Goal: Task Accomplishment & Management: Manage account settings

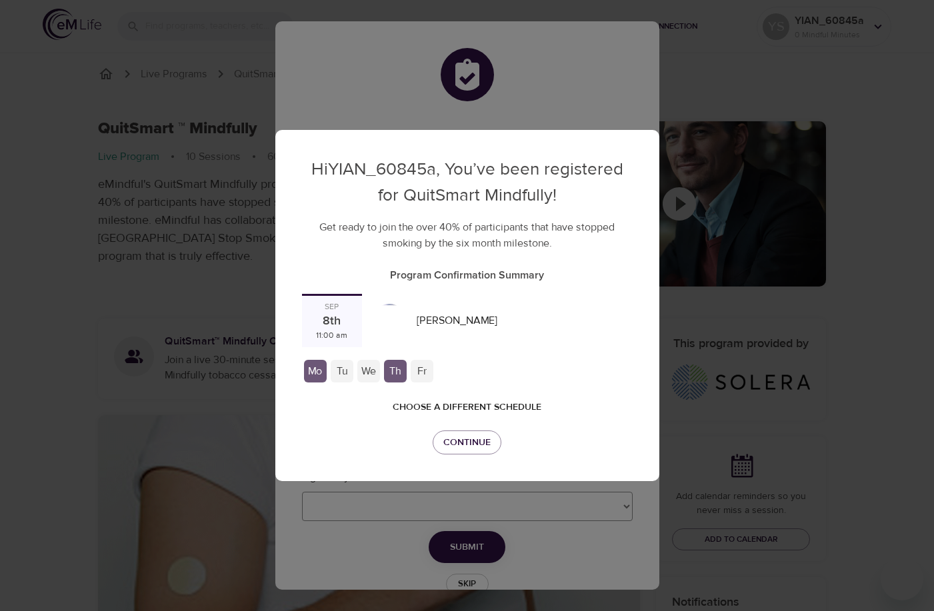
checkbox input "true"
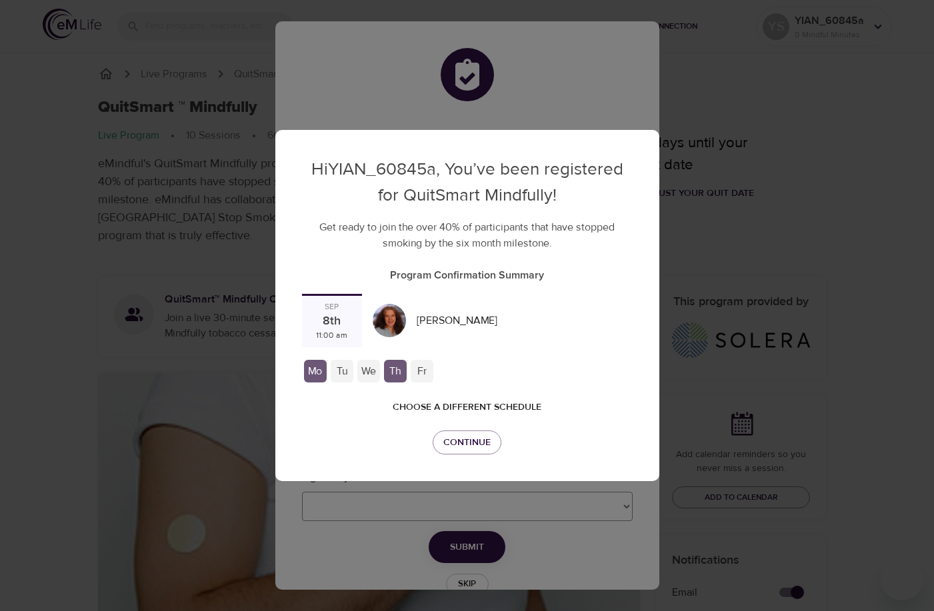
click at [418, 373] on div "Fr" at bounding box center [422, 371] width 23 height 23
click at [473, 410] on span "Choose a different schedule" at bounding box center [467, 407] width 149 height 17
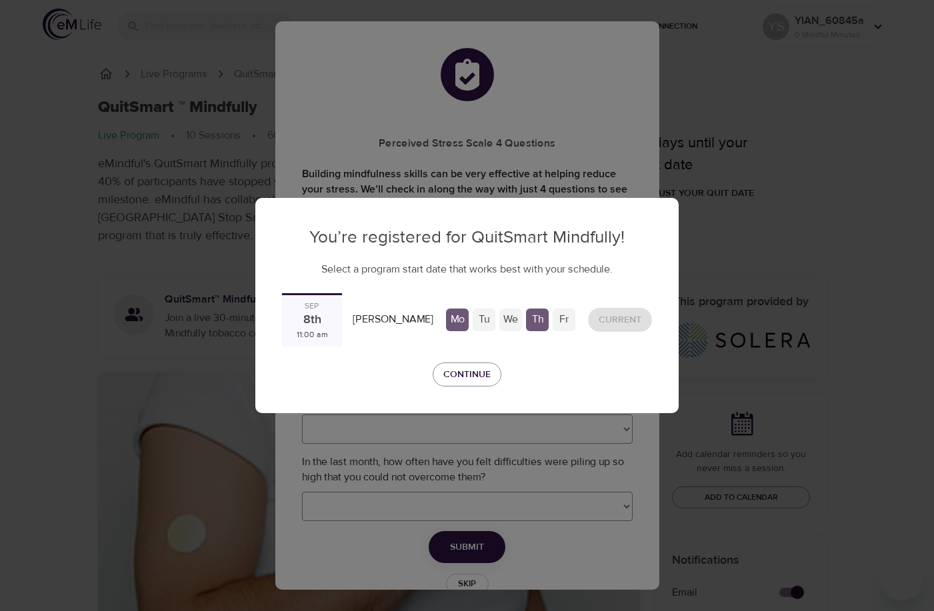
click at [335, 323] on div "[DATE] 11:00 am" at bounding box center [312, 319] width 60 height 53
click at [606, 321] on div "Current" at bounding box center [619, 320] width 75 height 35
click at [473, 317] on div "Tu" at bounding box center [484, 320] width 23 height 23
click at [481, 319] on div "Tu" at bounding box center [484, 320] width 23 height 23
click at [506, 321] on div "We" at bounding box center [510, 320] width 23 height 23
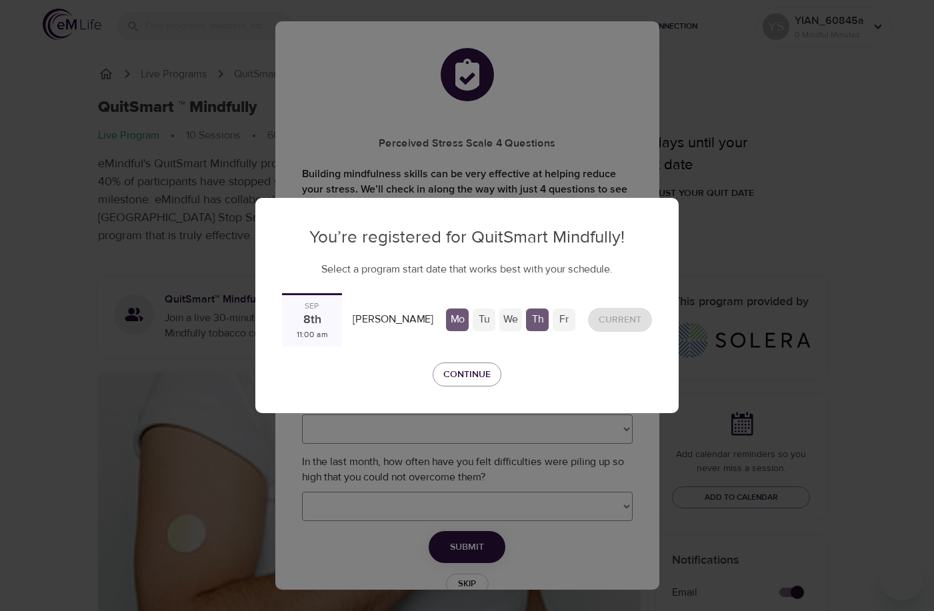
click at [540, 322] on div "Th" at bounding box center [537, 320] width 23 height 23
drag, startPoint x: 568, startPoint y: 325, endPoint x: 577, endPoint y: 325, distance: 8.7
click at [569, 325] on div "Fr" at bounding box center [563, 320] width 23 height 23
click at [602, 325] on div "Current" at bounding box center [619, 320] width 75 height 35
click at [466, 370] on span "Continue" at bounding box center [466, 375] width 47 height 17
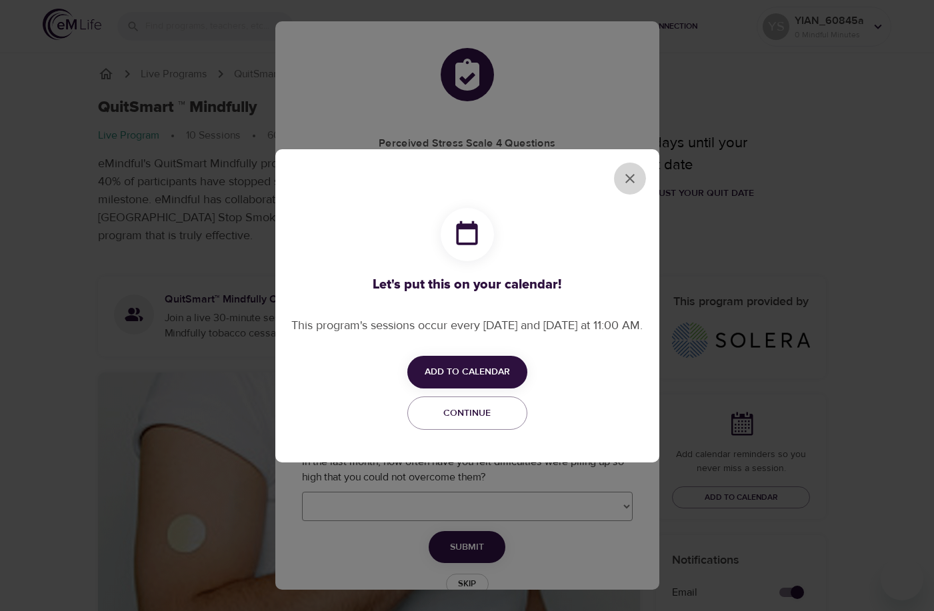
click at [628, 185] on icon "close" at bounding box center [630, 179] width 16 height 16
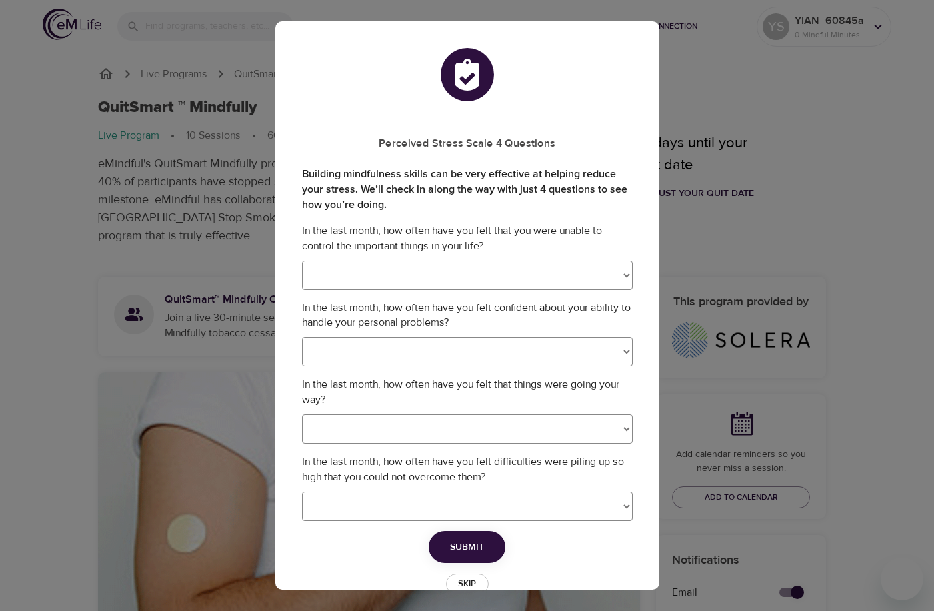
click at [392, 282] on select "Never Almost Never Sometimes Fairly Often Very Often" at bounding box center [467, 275] width 331 height 29
select select "3"
click at [302, 261] on select "Never Almost Never Sometimes Fairly Often Very Often" at bounding box center [467, 275] width 331 height 29
click at [351, 354] on select "Never Almost Never Sometimes Fairly Often Very Often" at bounding box center [467, 351] width 331 height 29
select select "3"
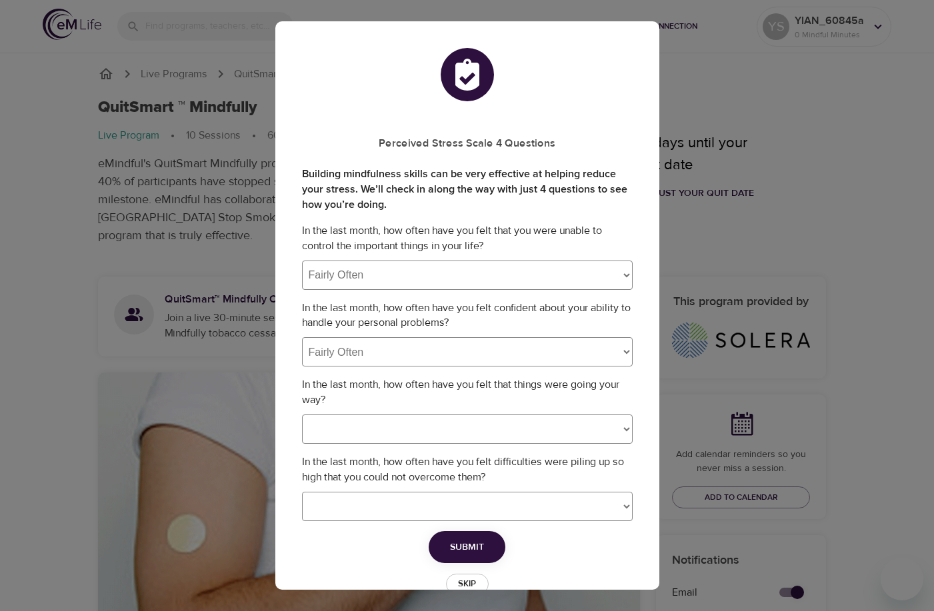
click at [302, 337] on select "Never Almost Never Sometimes Fairly Often Very Often" at bounding box center [467, 351] width 331 height 29
click at [371, 425] on select "Never Almost Never Sometimes Fairly Often Very Often" at bounding box center [467, 429] width 331 height 29
select select "2"
click at [302, 415] on select "Never Almost Never Sometimes Fairly Often Very Often" at bounding box center [467, 429] width 331 height 29
click at [398, 505] on select "Never Almost Never Sometimes Fairly Often Very Often" at bounding box center [467, 506] width 331 height 29
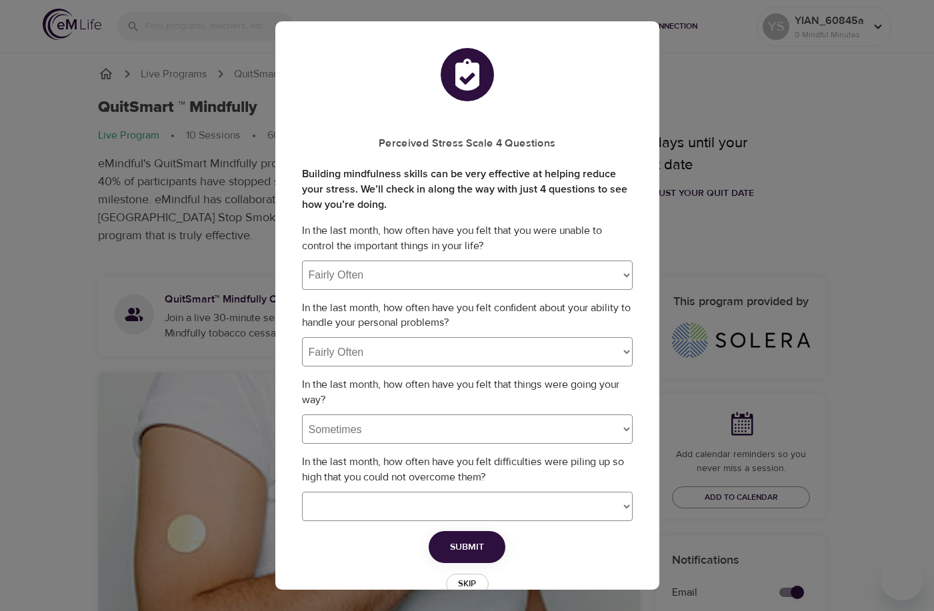
select select "2"
click at [302, 492] on select "Never Almost Never Sometimes Fairly Often Very Often" at bounding box center [467, 506] width 331 height 29
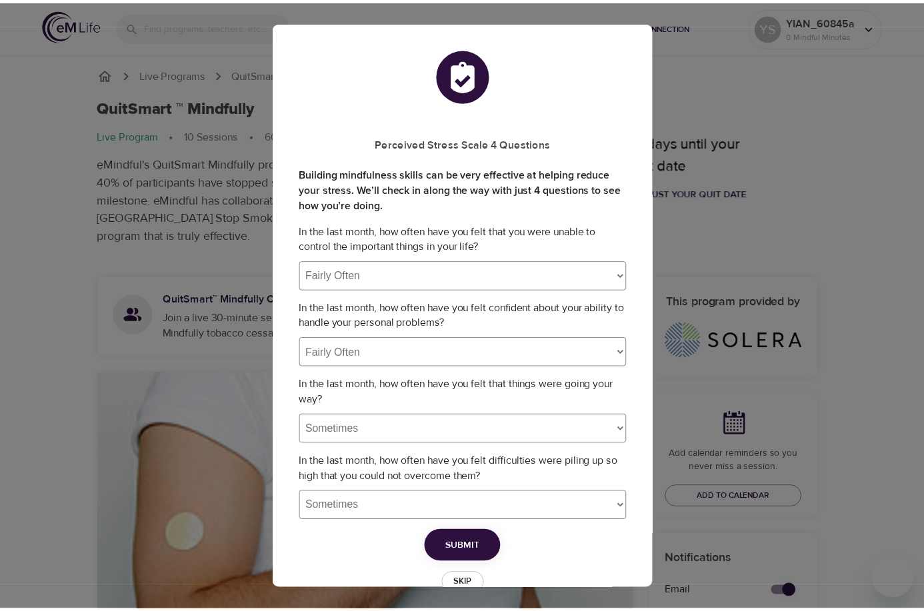
scroll to position [31, 0]
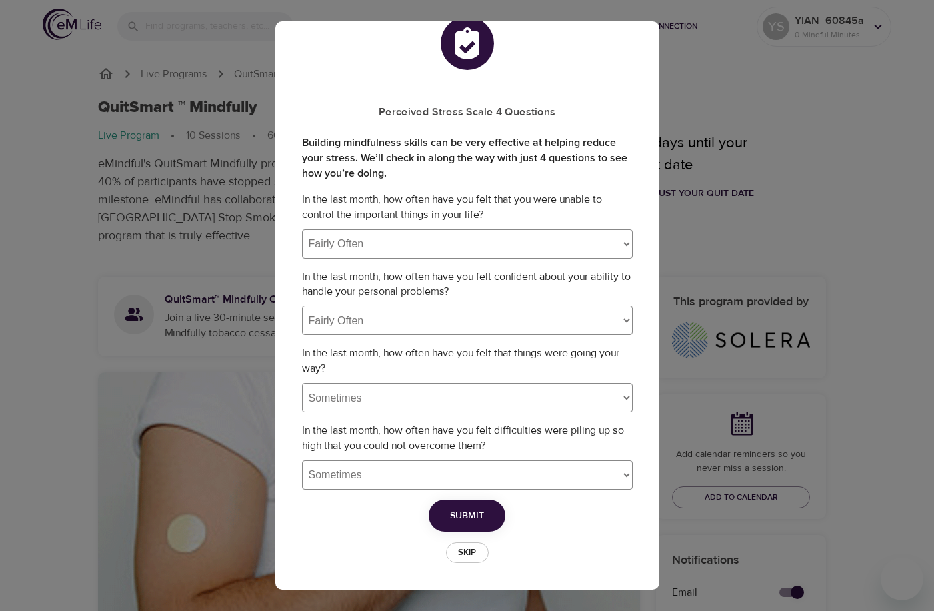
click at [387, 247] on select "Never Almost Never Sometimes Fairly Often Very Often" at bounding box center [467, 243] width 331 height 29
select select "2"
click at [302, 229] on select "Never Almost Never Sometimes Fairly Often Very Often" at bounding box center [467, 243] width 331 height 29
click at [367, 311] on select "Never Almost Never Sometimes Fairly Often Very Often" at bounding box center [467, 320] width 331 height 29
select select "2"
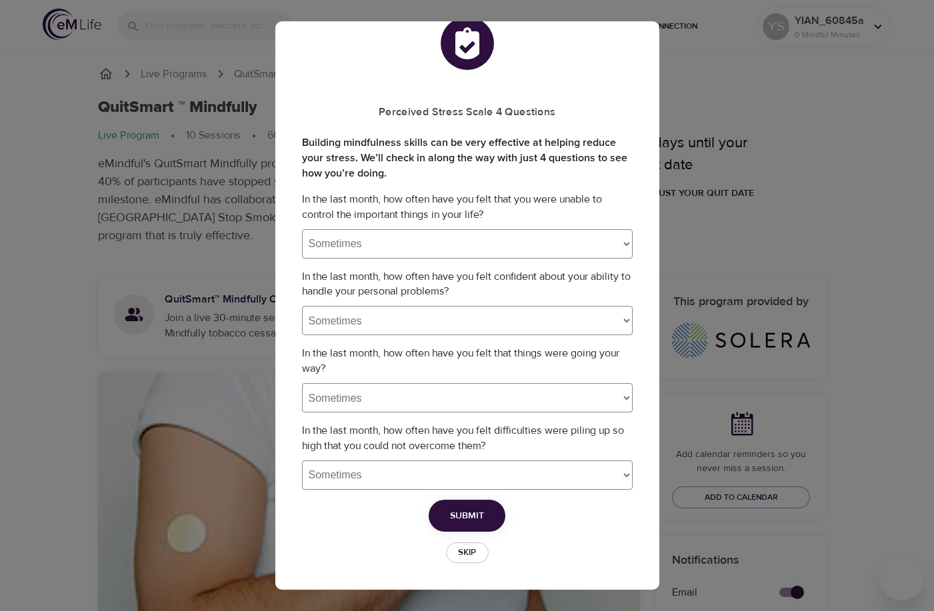
click at [302, 306] on select "Never Almost Never Sometimes Fairly Often Very Often" at bounding box center [467, 320] width 331 height 29
click at [465, 514] on span "Submit" at bounding box center [467, 516] width 34 height 17
select select
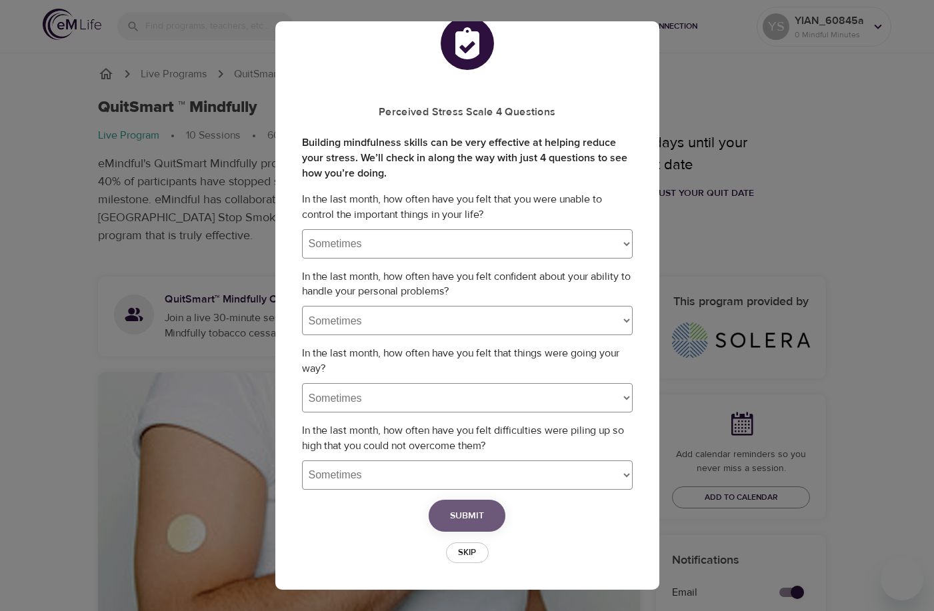
select select
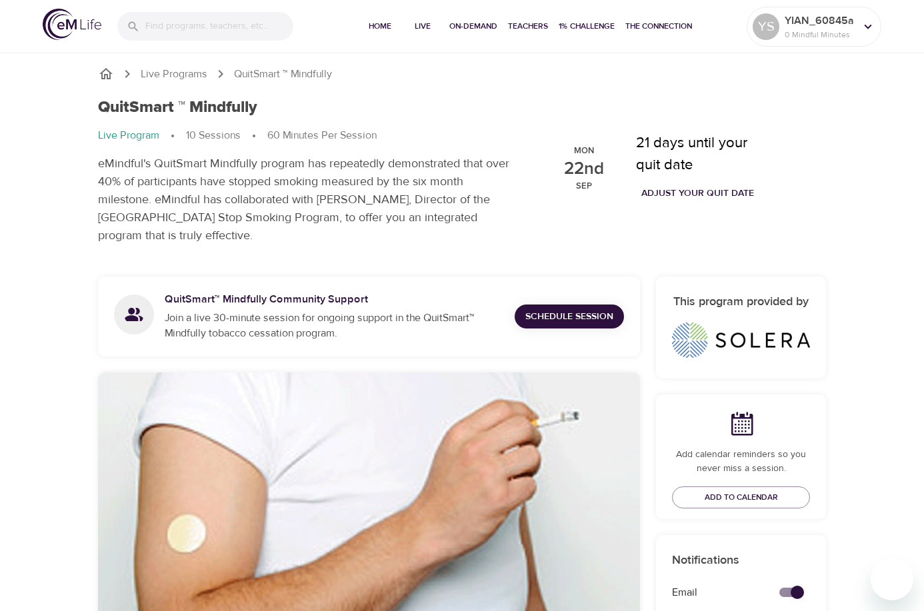
click at [675, 192] on span "Adjust your quit date" at bounding box center [697, 193] width 113 height 17
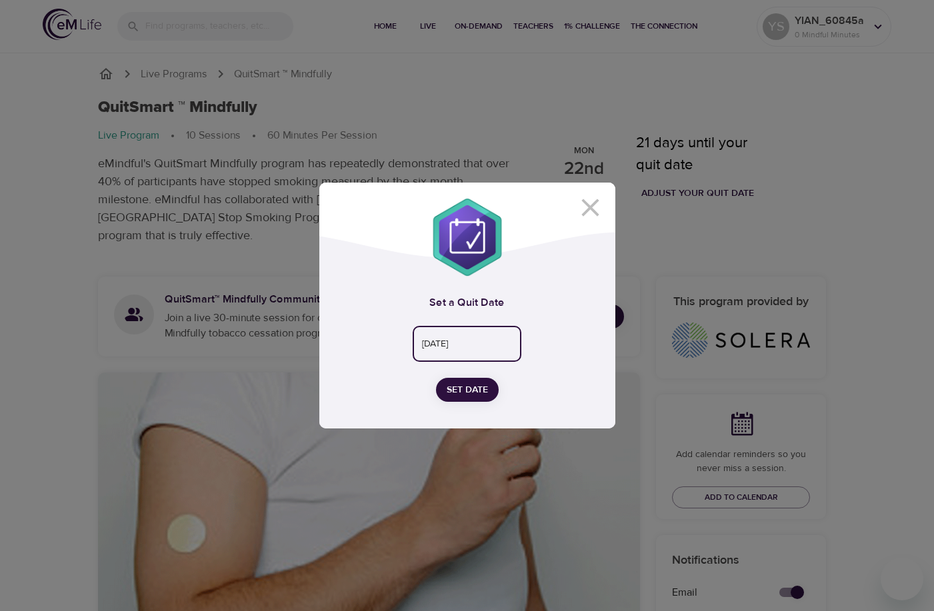
drag, startPoint x: 500, startPoint y: 343, endPoint x: 369, endPoint y: 338, distance: 131.4
click at [369, 338] on div "[DATE] ​" at bounding box center [467, 344] width 243 height 36
click at [483, 350] on input "[DATE]" at bounding box center [467, 344] width 109 height 36
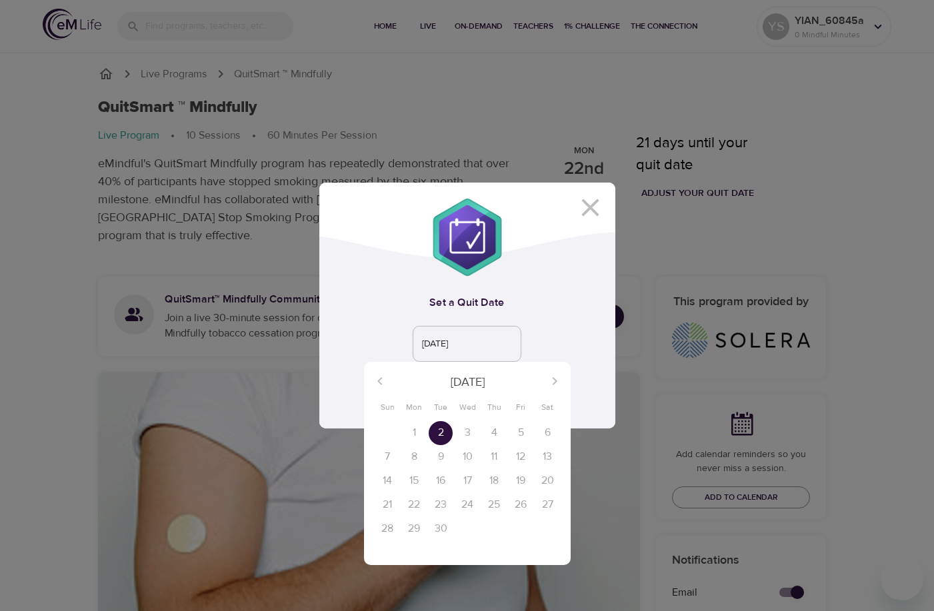
click at [473, 387] on p "[DATE]" at bounding box center [467, 382] width 143 height 18
click at [552, 381] on div "[DATE]" at bounding box center [467, 381] width 207 height 32
click at [550, 378] on div "[DATE]" at bounding box center [467, 381] width 207 height 32
click at [473, 344] on div at bounding box center [467, 305] width 934 height 611
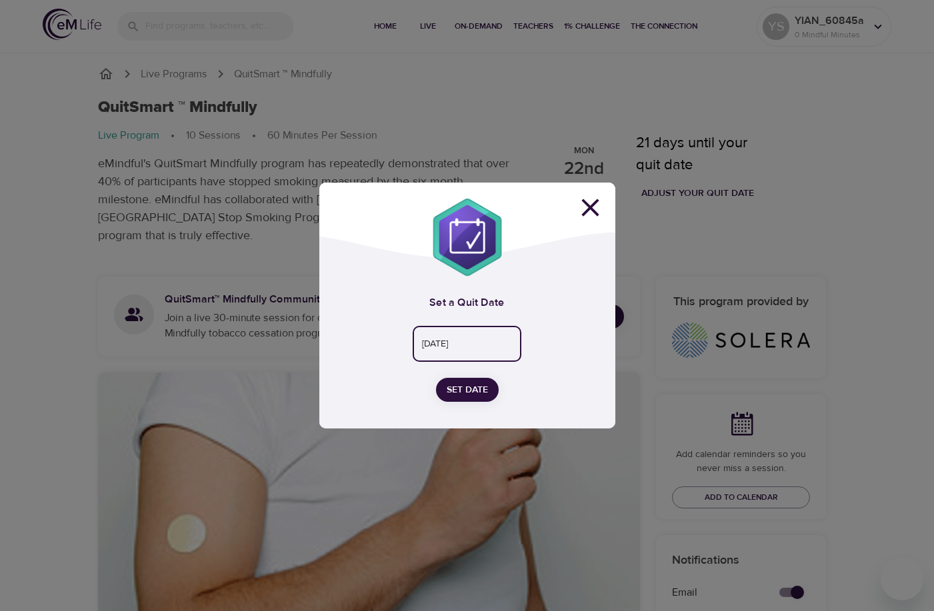
click at [590, 216] on icon at bounding box center [590, 208] width 30 height 30
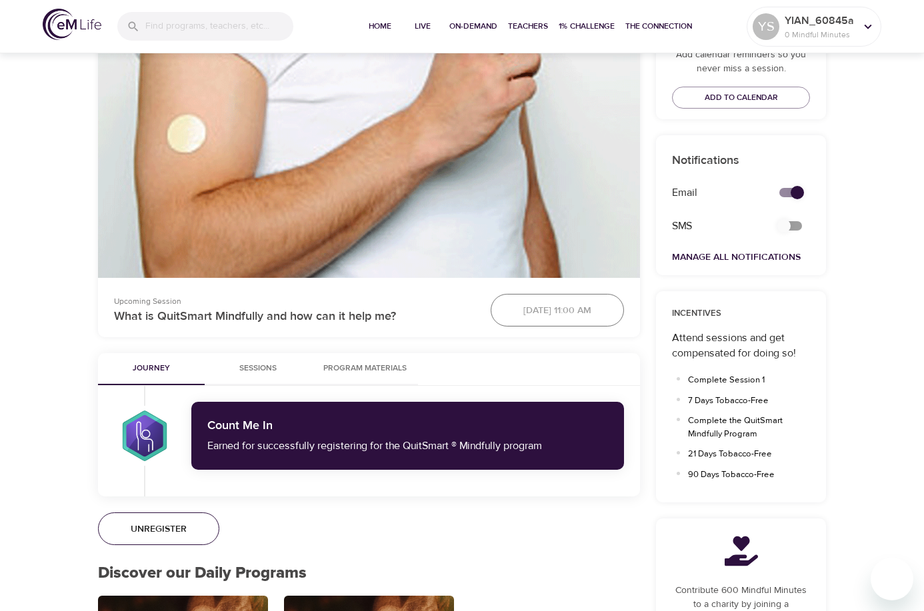
scroll to position [745, 0]
